Goal: Task Accomplishment & Management: Complete application form

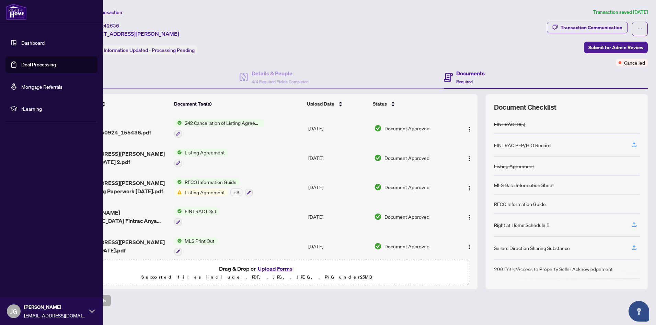
click at [28, 39] on link "Dashboard" at bounding box center [32, 42] width 23 height 6
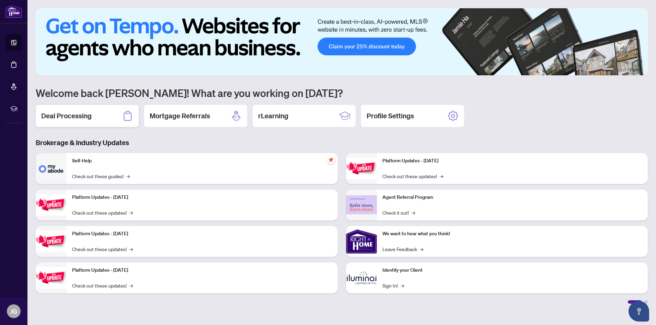
click at [82, 115] on h2 "Deal Processing" at bounding box center [66, 116] width 50 height 10
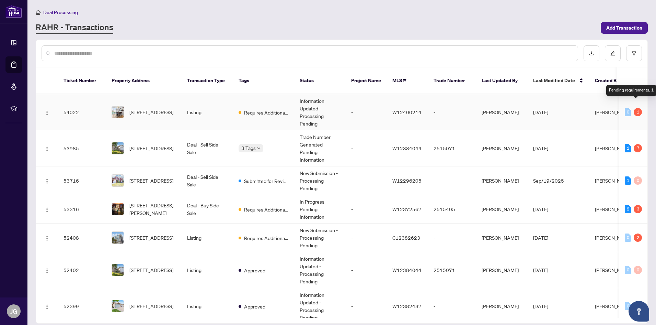
click at [636, 108] on div "1" at bounding box center [638, 112] width 8 height 8
click at [259, 109] on span "Requires Additional Docs" at bounding box center [266, 113] width 45 height 8
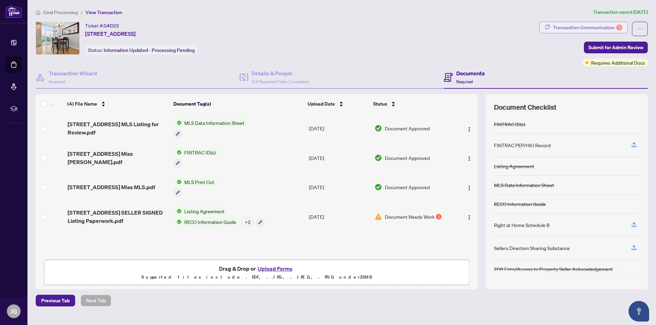
click at [590, 26] on div "Transaction Communication 1" at bounding box center [587, 27] width 69 height 11
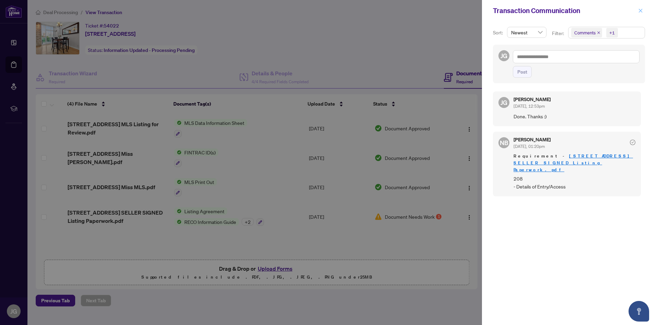
click at [640, 9] on icon "close" at bounding box center [640, 10] width 5 height 5
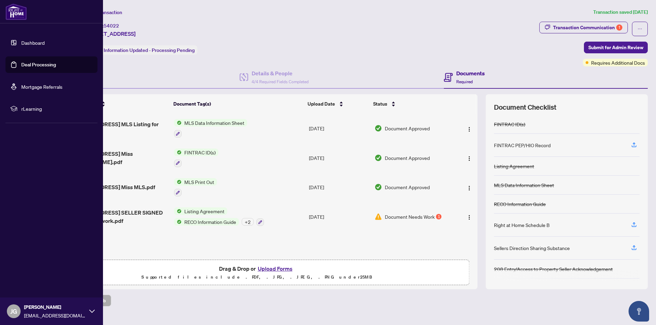
click at [36, 41] on link "Dashboard" at bounding box center [32, 42] width 23 height 6
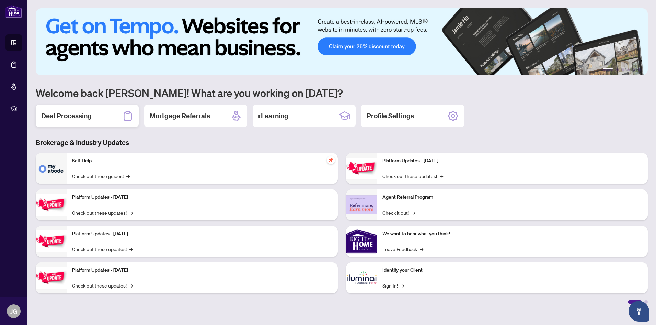
click at [70, 115] on h2 "Deal Processing" at bounding box center [66, 116] width 50 height 10
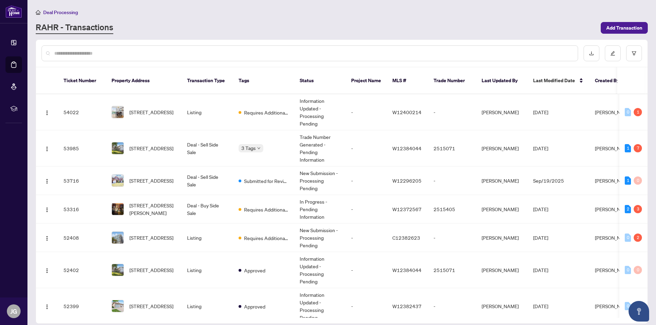
click at [116, 53] on input "text" at bounding box center [313, 53] width 518 height 8
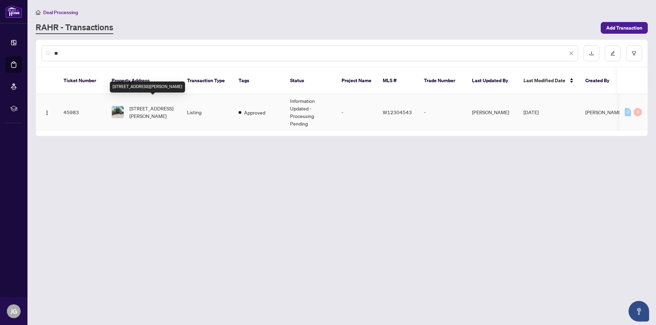
type input "**"
click at [155, 104] on span "[STREET_ADDRESS][PERSON_NAME]" at bounding box center [152, 111] width 47 height 15
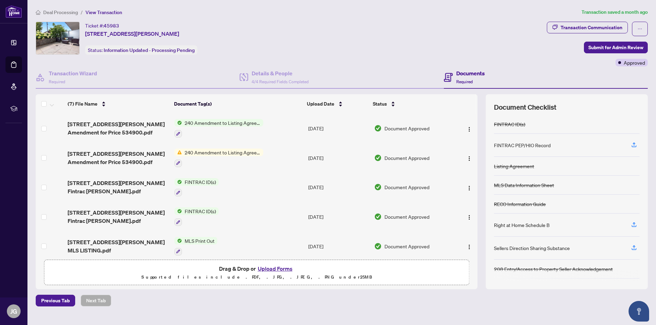
click at [277, 266] on button "Upload Forms" at bounding box center [275, 268] width 39 height 9
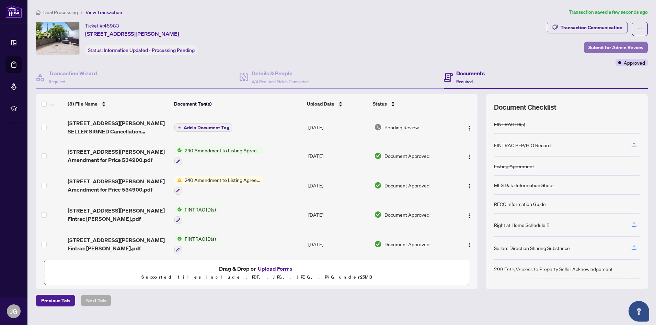
click at [601, 46] on span "Submit for Admin Review" at bounding box center [616, 47] width 55 height 11
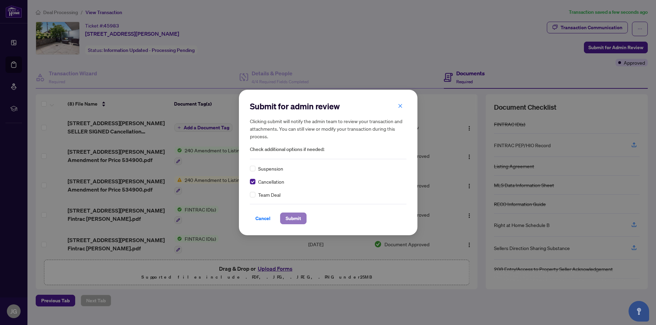
click at [295, 218] on span "Submit" at bounding box center [293, 218] width 15 height 11
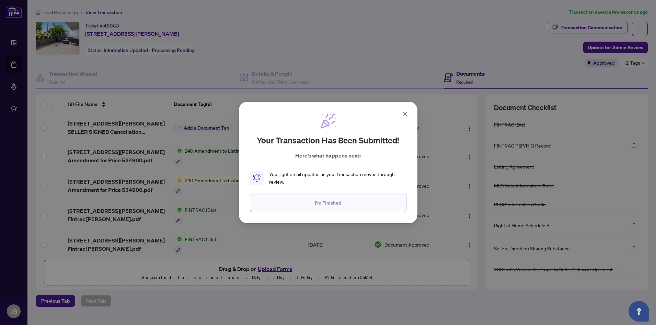
click at [325, 201] on span "I'm Finished" at bounding box center [328, 202] width 26 height 11
